Goal: Check status

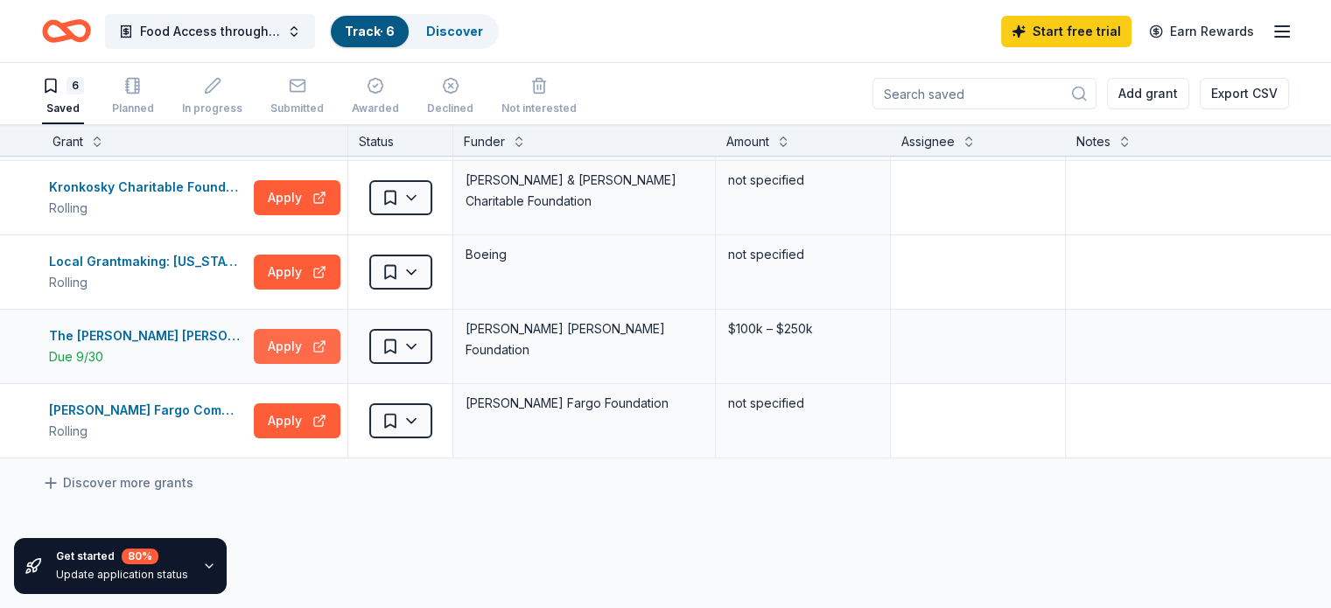
scroll to position [175, 0]
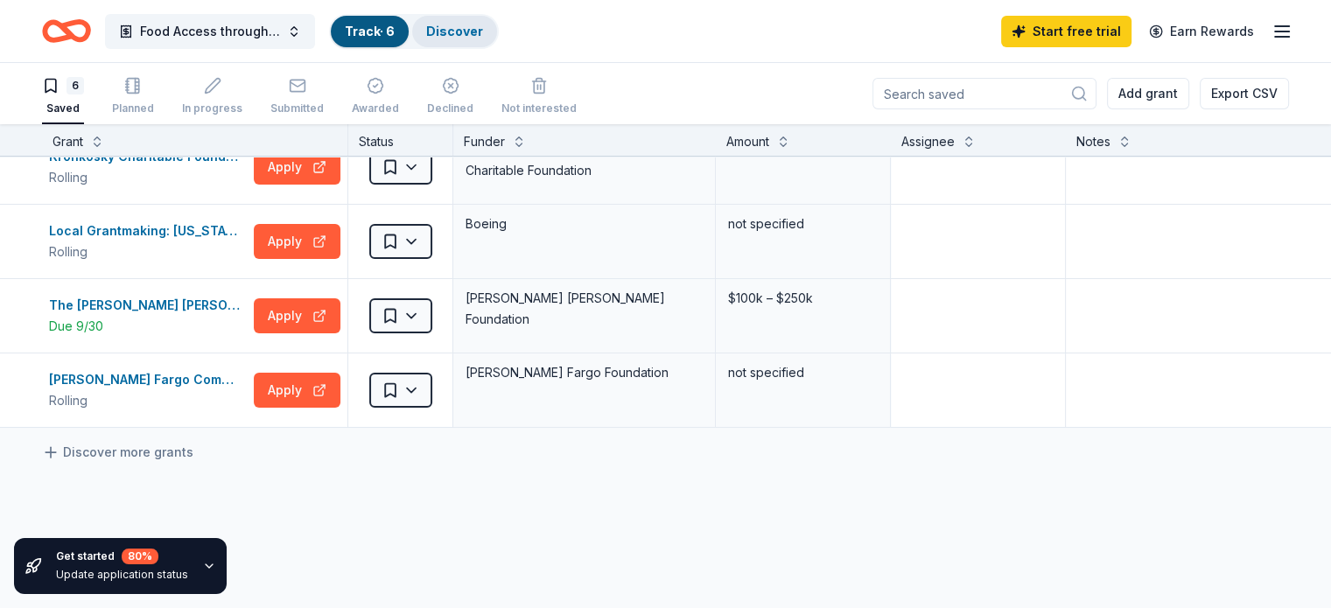
click at [472, 41] on div "Discover" at bounding box center [454, 31] width 85 height 31
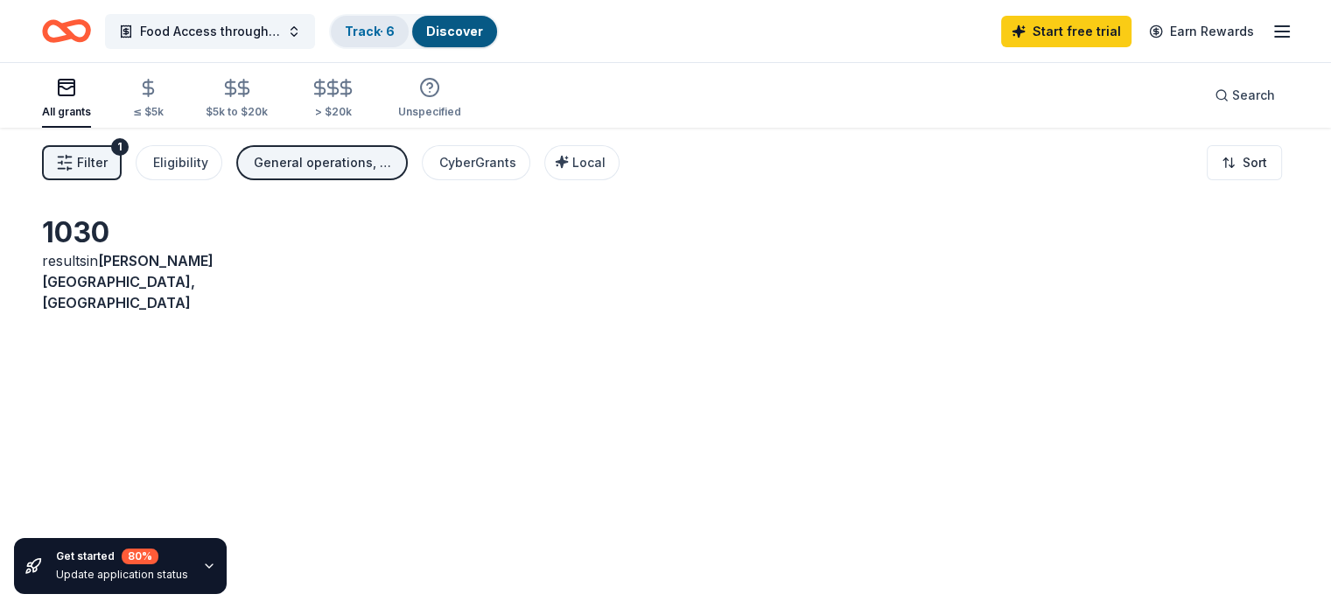
click at [409, 40] on div "Track · 6" at bounding box center [370, 31] width 78 height 31
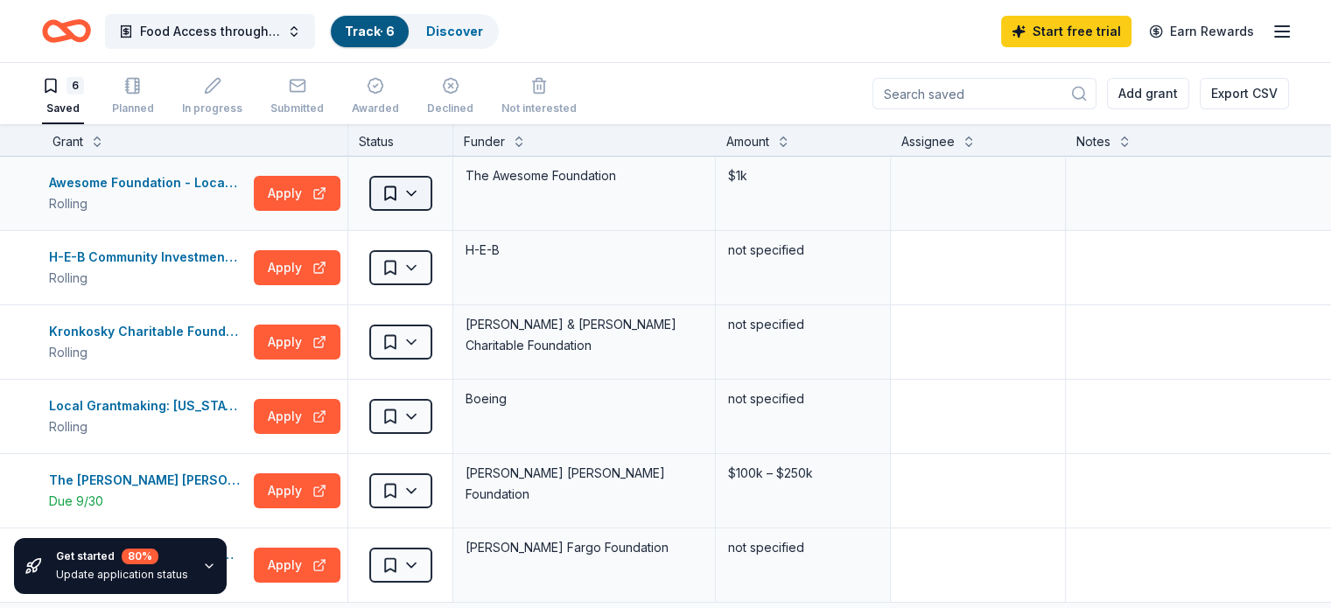
click at [442, 188] on html "Food Access through food delivery Track · 6 Discover Start free trial Earn Rewa…" at bounding box center [665, 304] width 1331 height 608
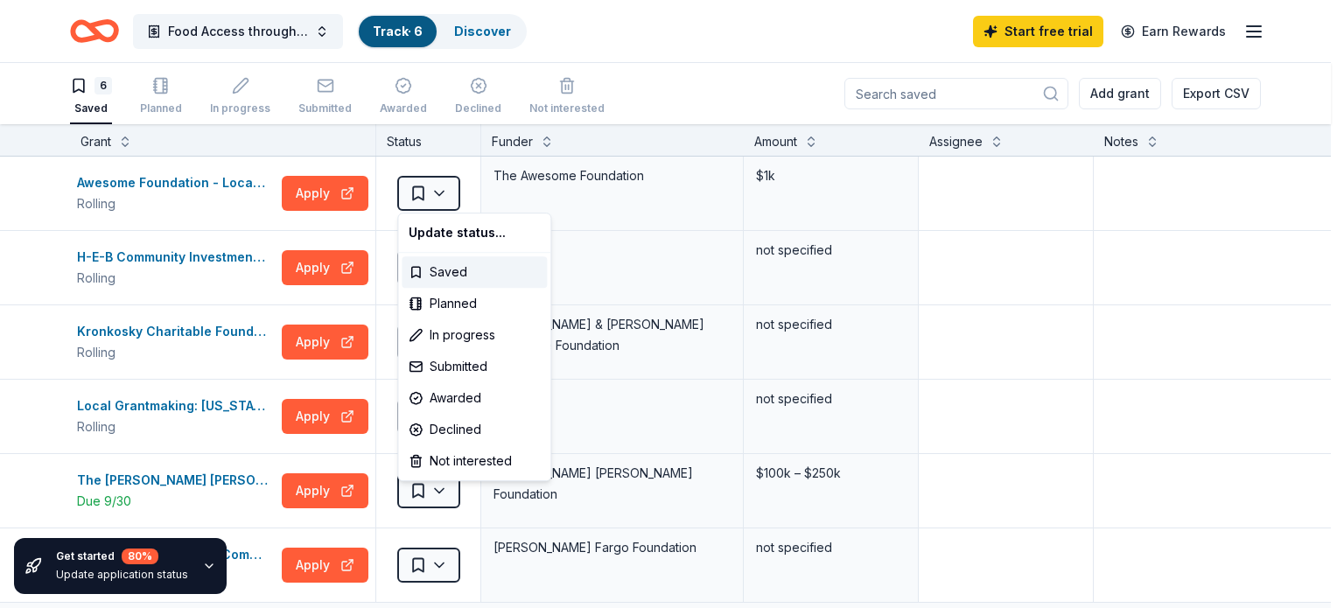
click at [26, 290] on html "Food Access through food delivery Track · 6 Discover Start free trial Earn Rewa…" at bounding box center [672, 304] width 1344 height 608
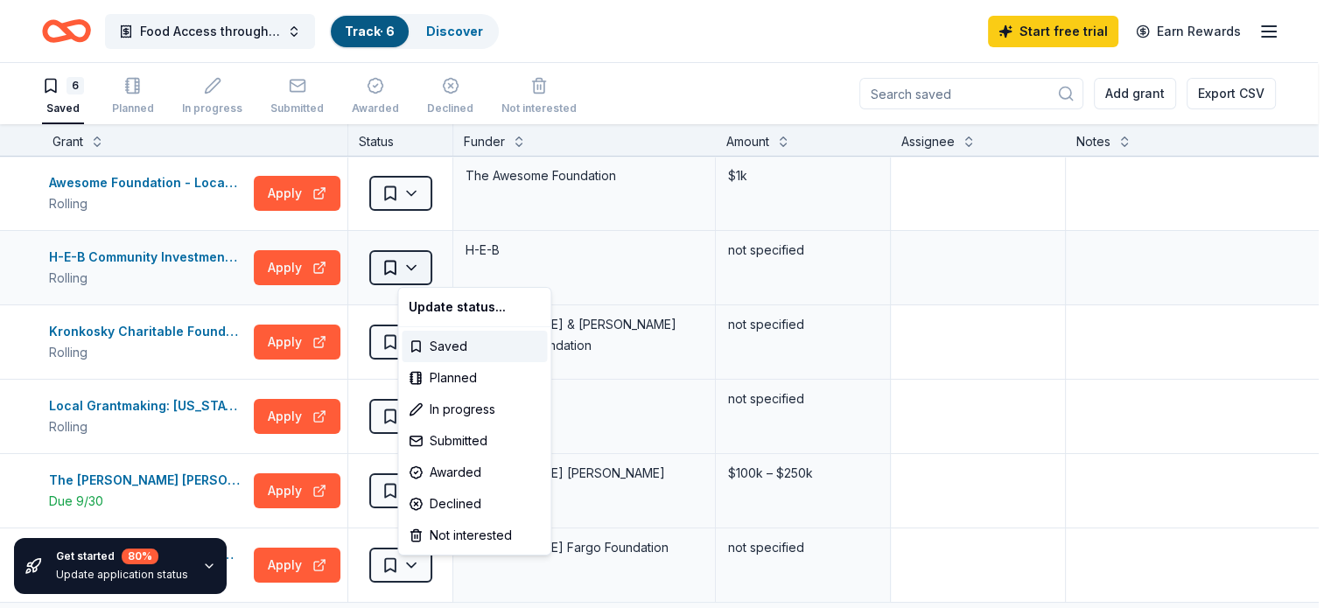
click at [424, 258] on html "Food Access through food delivery Track · 6 Discover Start free trial Earn Rewa…" at bounding box center [665, 304] width 1331 height 608
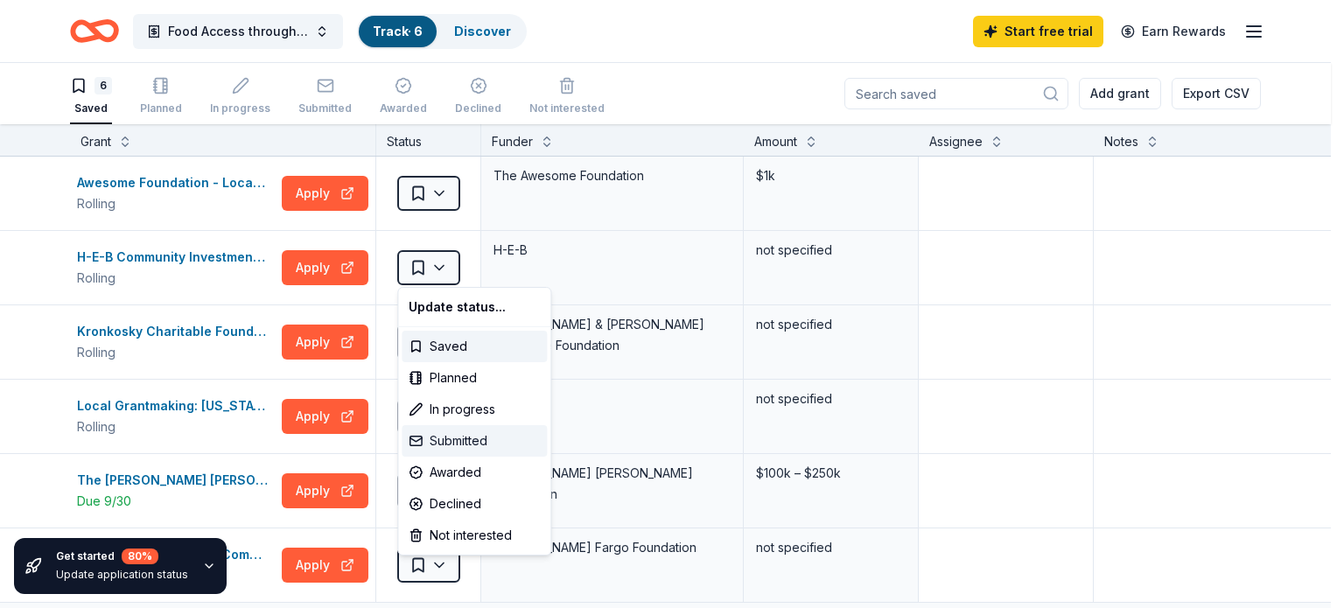
click at [441, 445] on div "Submitted" at bounding box center [474, 440] width 145 height 31
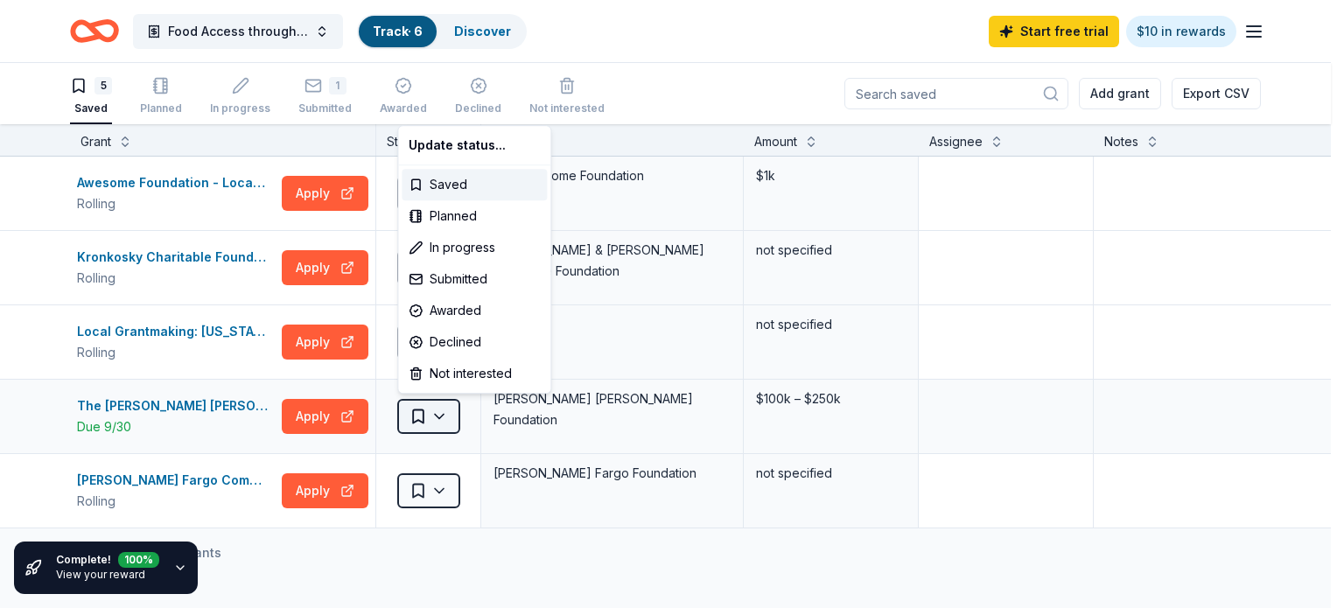
click at [437, 403] on html "Food Access through food delivery Track · 6 Discover Start free trial $10 in re…" at bounding box center [672, 304] width 1344 height 608
click at [476, 272] on div "Submitted" at bounding box center [474, 278] width 145 height 31
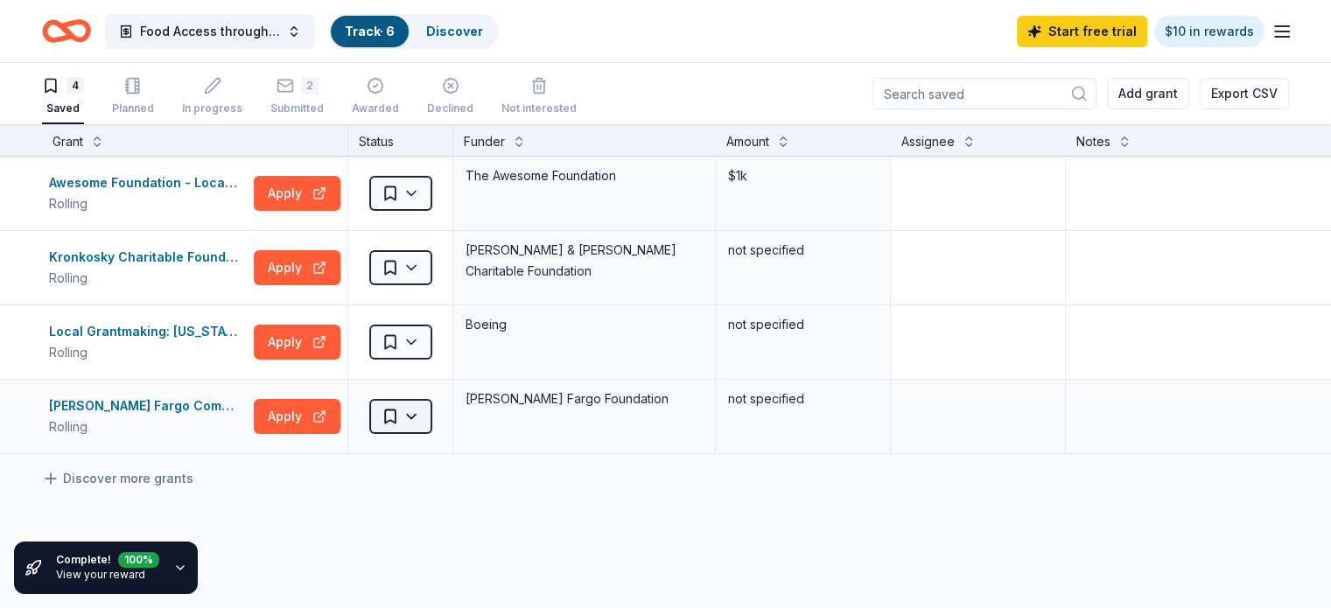
click at [446, 423] on html "Food Access through food delivery Track · 6 Discover Start free trial $10 in re…" at bounding box center [665, 304] width 1331 height 608
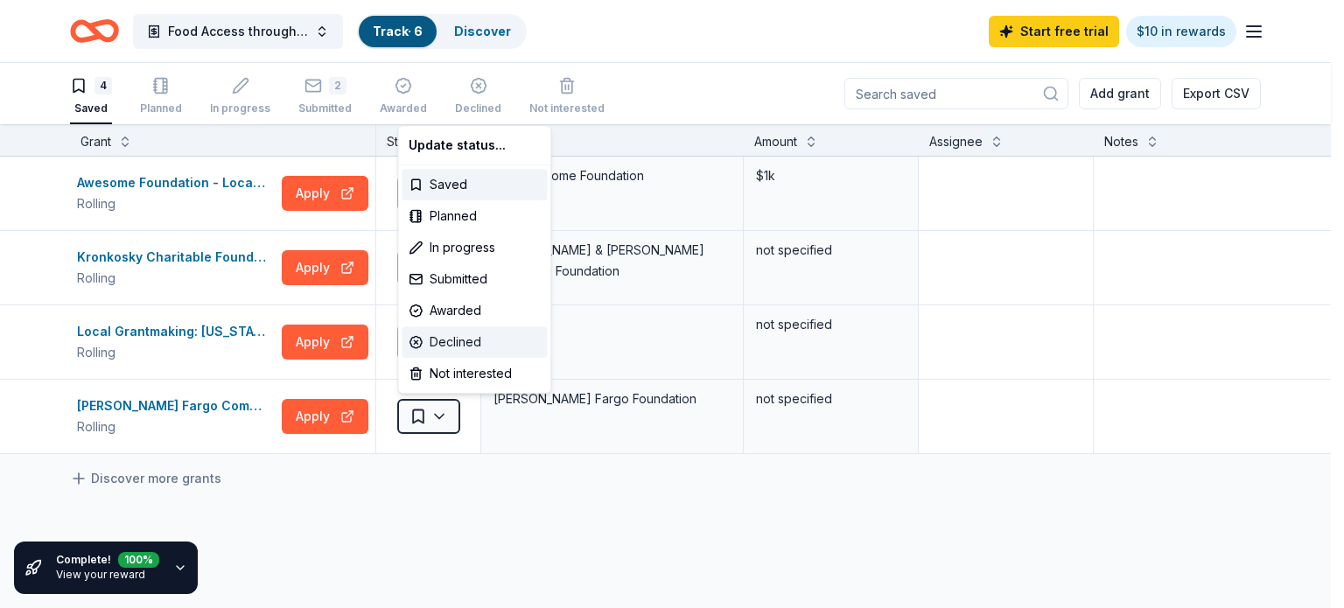
click at [448, 332] on div "Declined" at bounding box center [474, 341] width 145 height 31
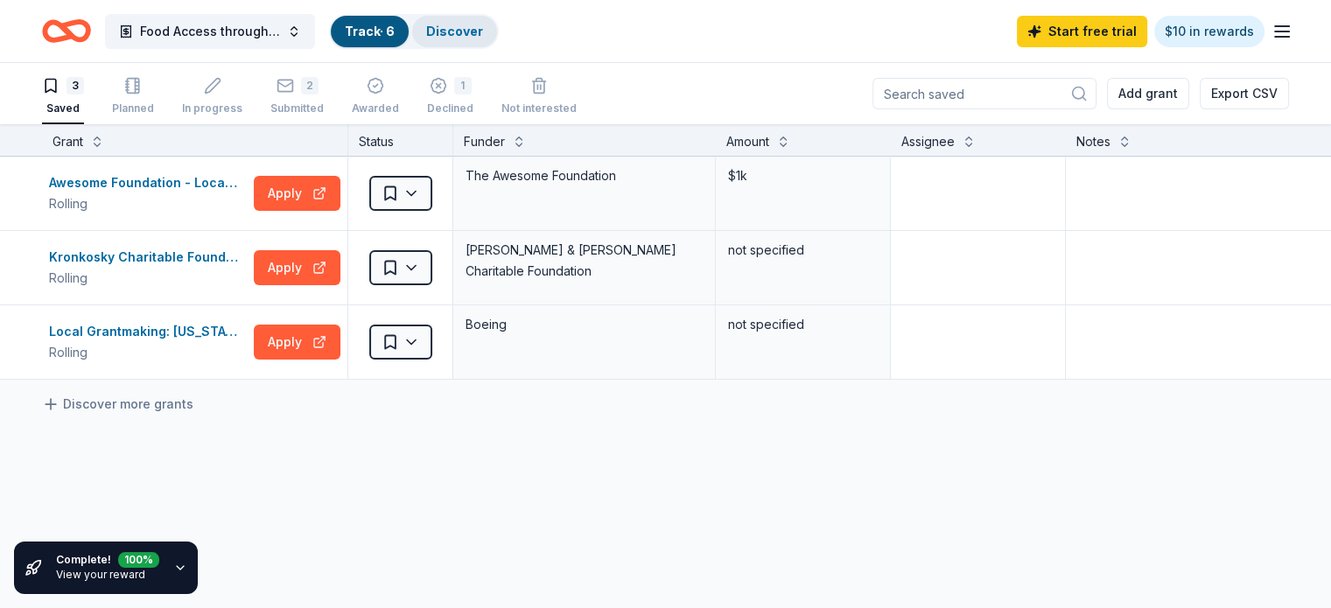
click at [478, 38] on link "Discover" at bounding box center [454, 31] width 57 height 15
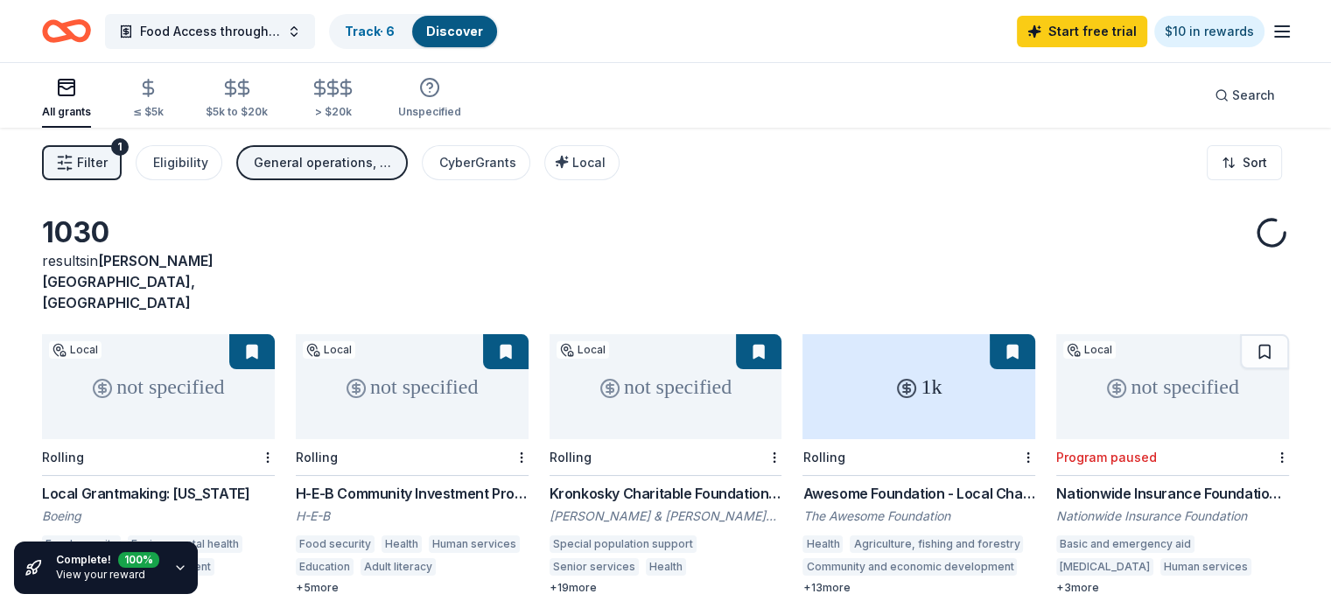
click at [483, 25] on link "Discover" at bounding box center [454, 31] width 57 height 15
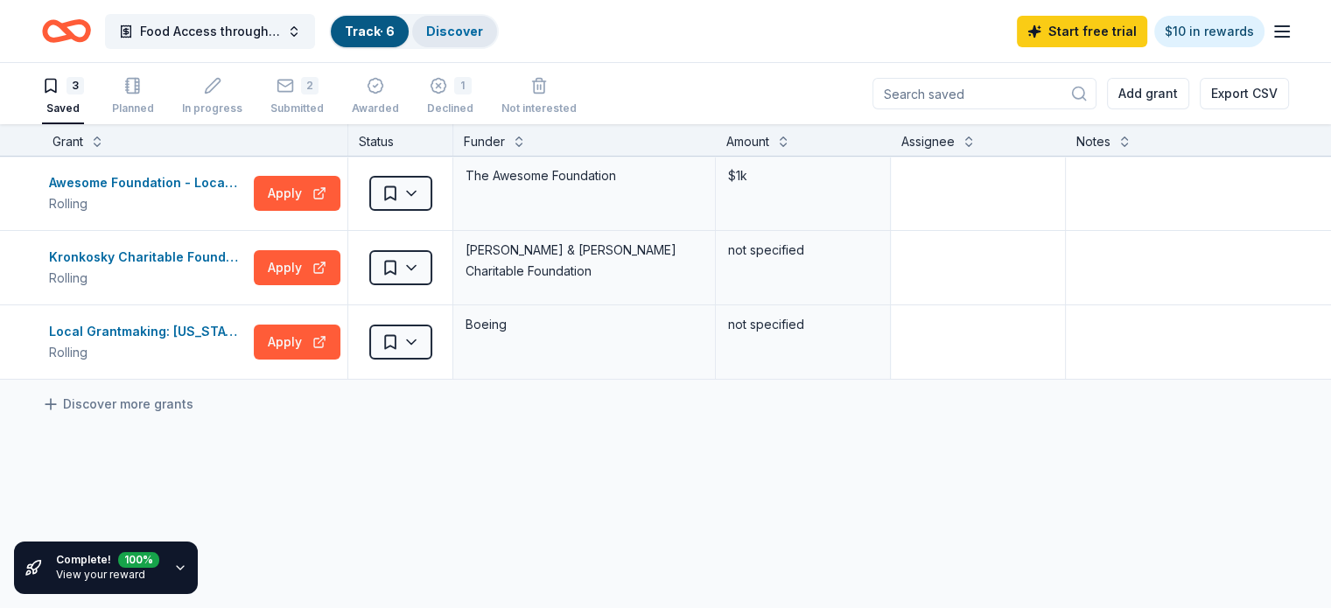
click at [481, 45] on div "Discover" at bounding box center [454, 31] width 85 height 31
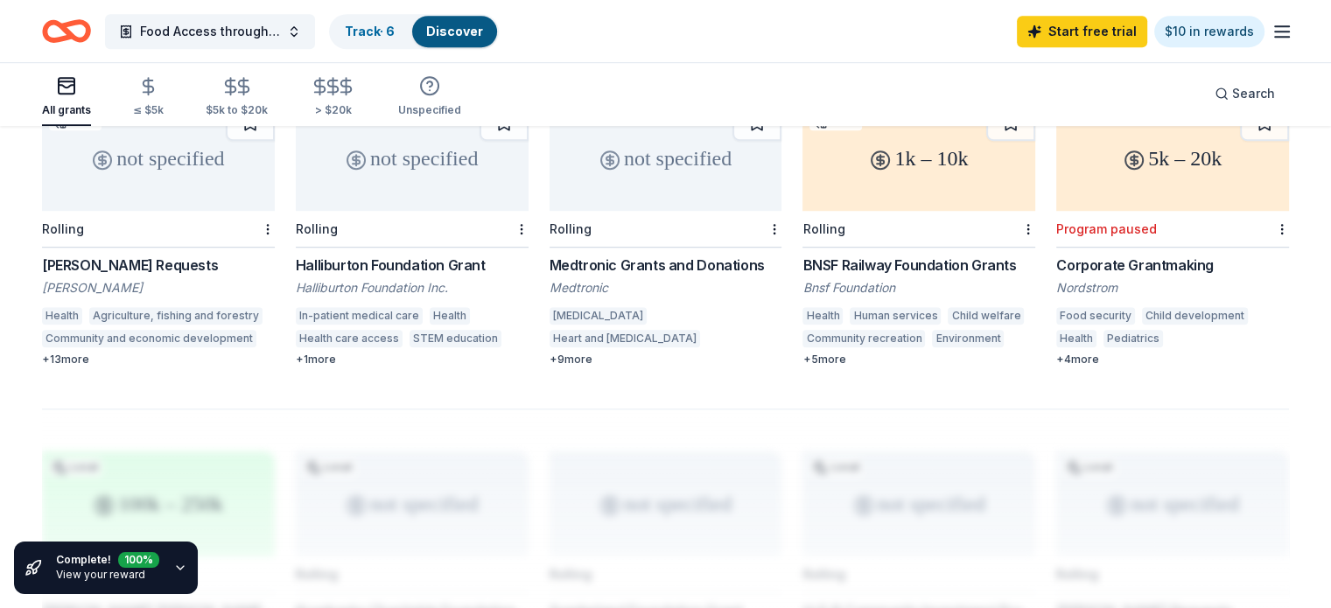
scroll to position [1137, 0]
